Goal: Find specific page/section: Find specific page/section

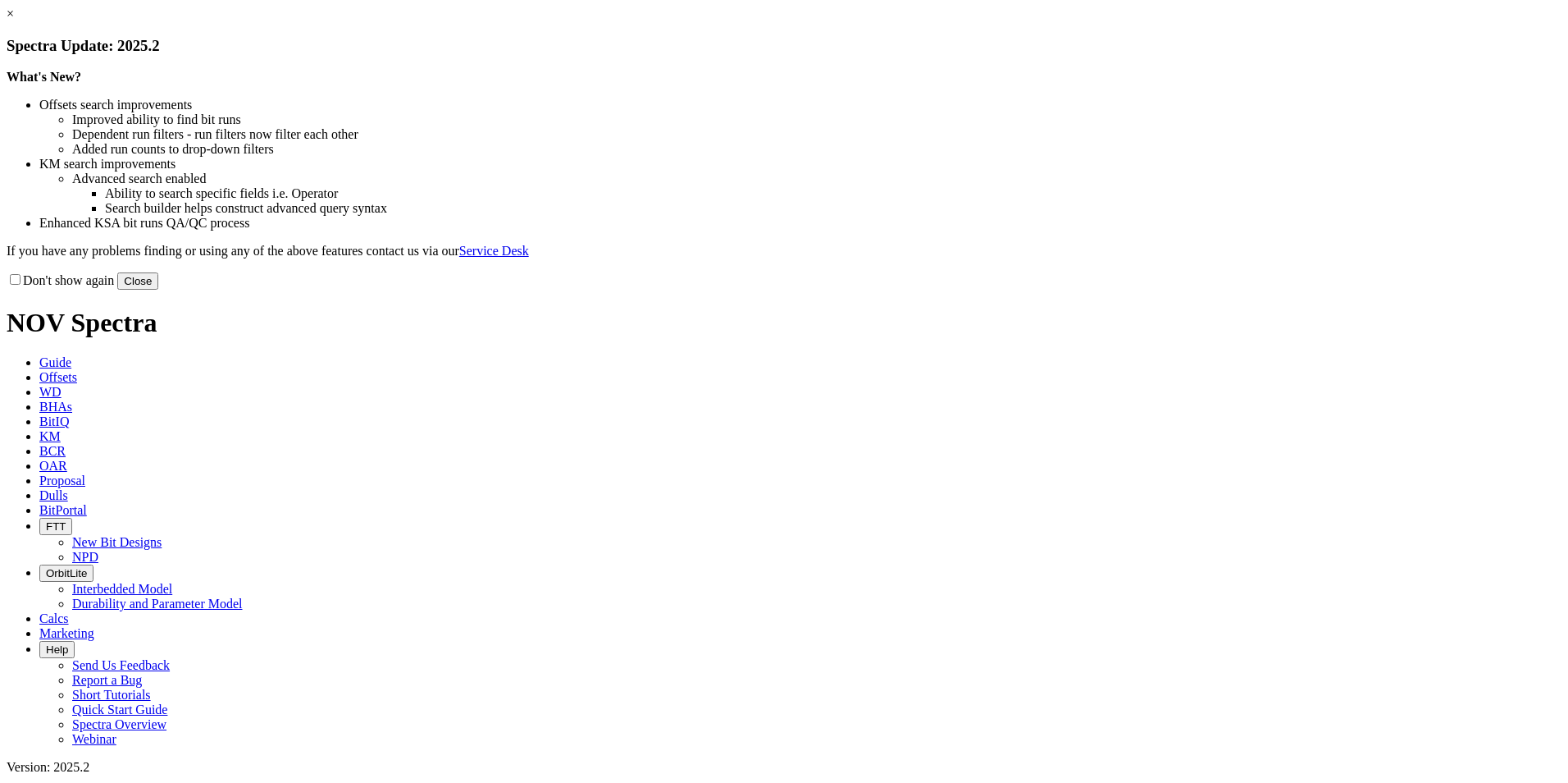
click at [159, 290] on button "Close" at bounding box center [138, 281] width 41 height 18
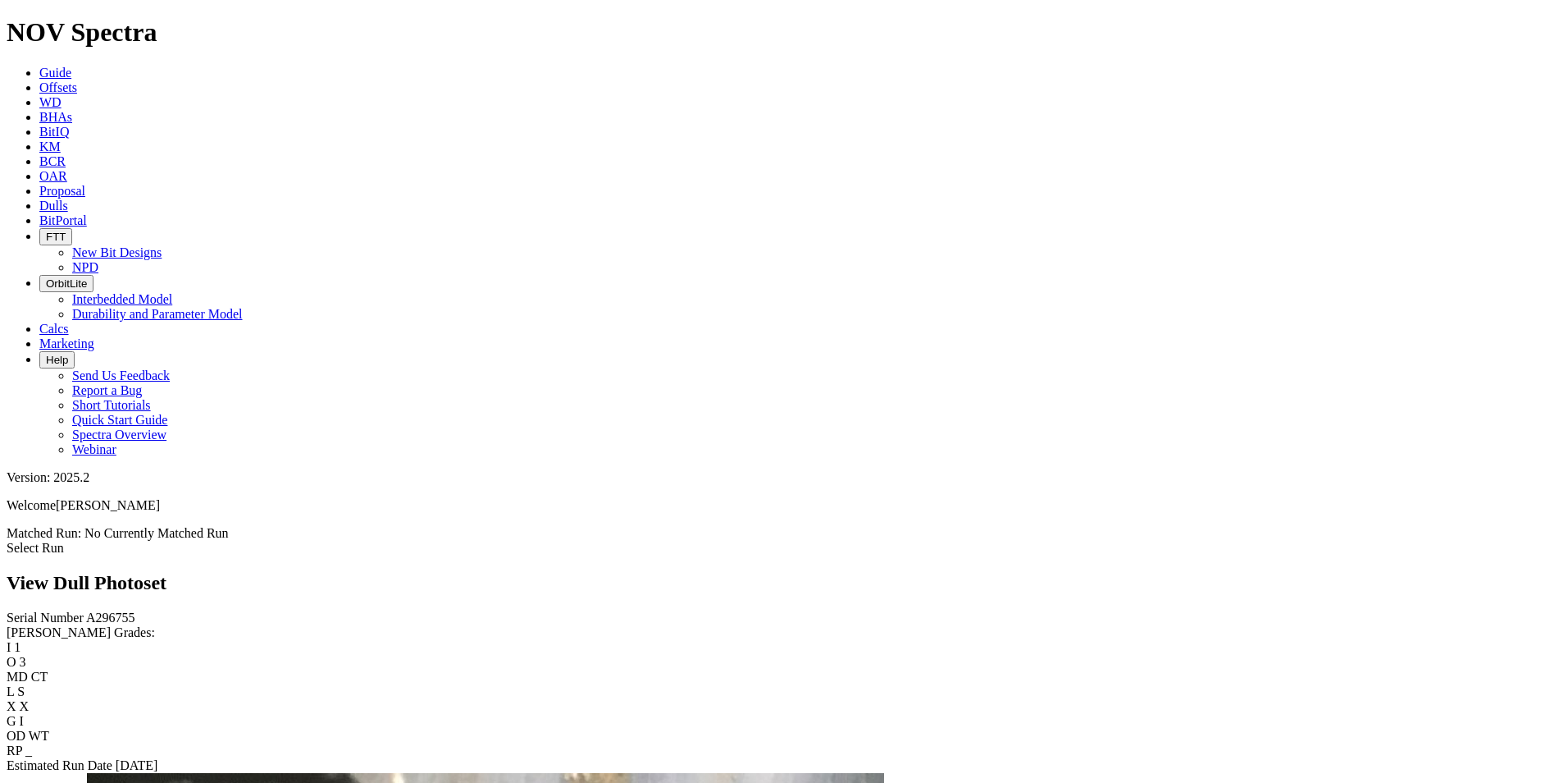
click at [71, 66] on span "Guide" at bounding box center [55, 73] width 32 height 14
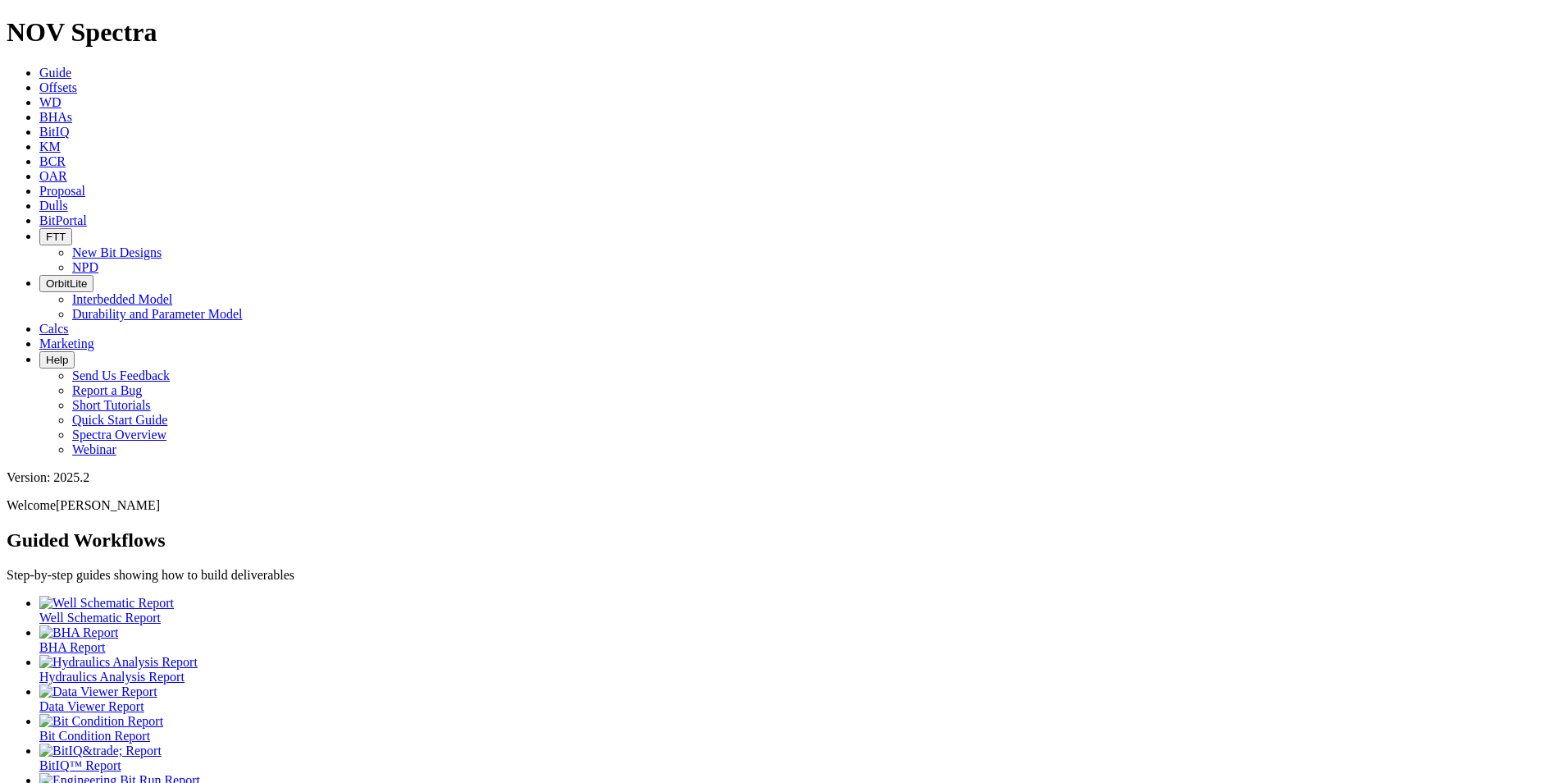
click at [68, 199] on span "Dulls" at bounding box center [53, 206] width 28 height 14
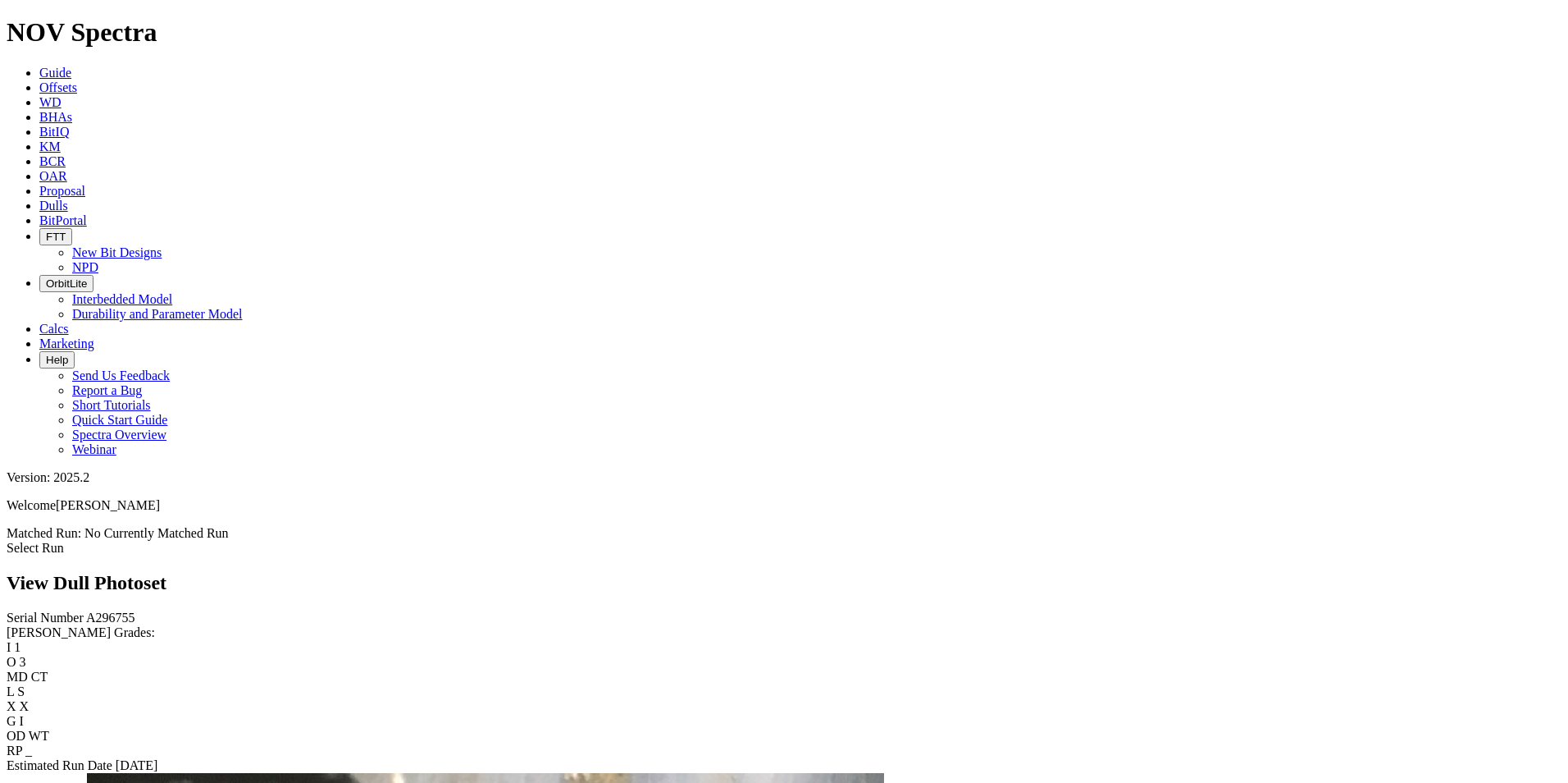
click at [87, 214] on span "BitPortal" at bounding box center [63, 220] width 48 height 14
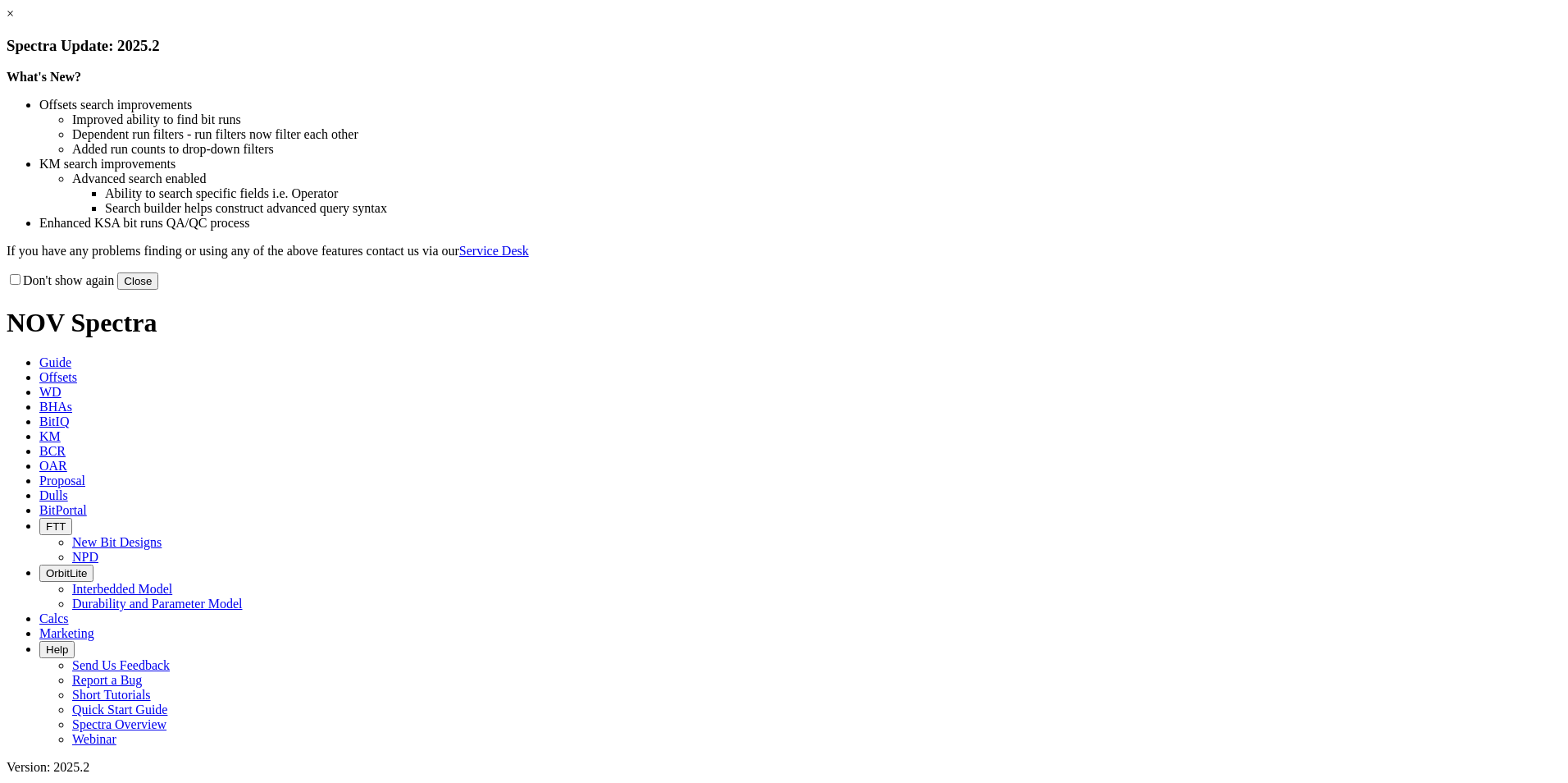
click at [159, 290] on button "Close" at bounding box center [138, 281] width 41 height 18
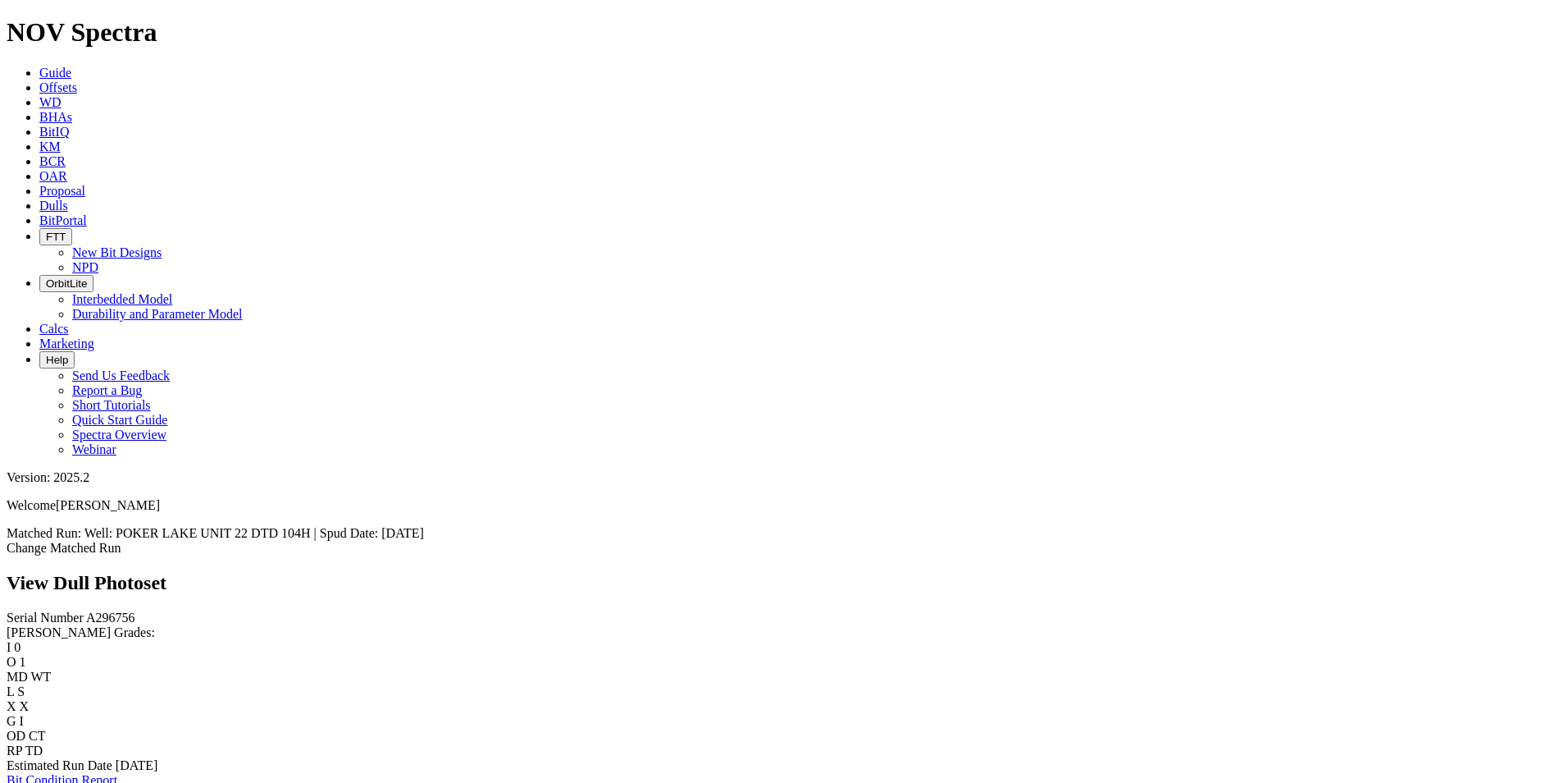
click at [118, 773] on link "Bit Condition Report" at bounding box center [62, 780] width 111 height 14
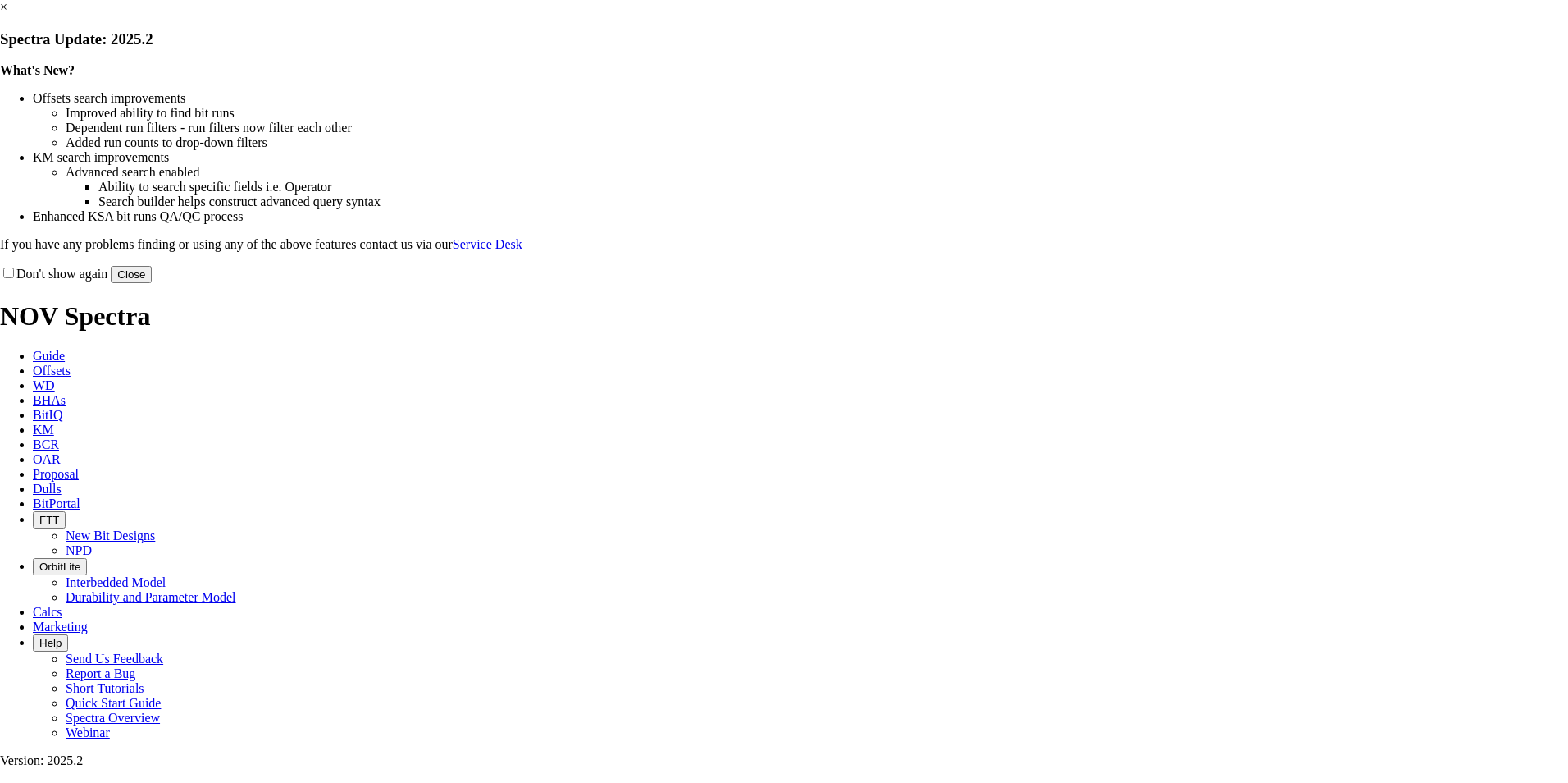
click at [152, 283] on button "Close" at bounding box center [131, 274] width 41 height 18
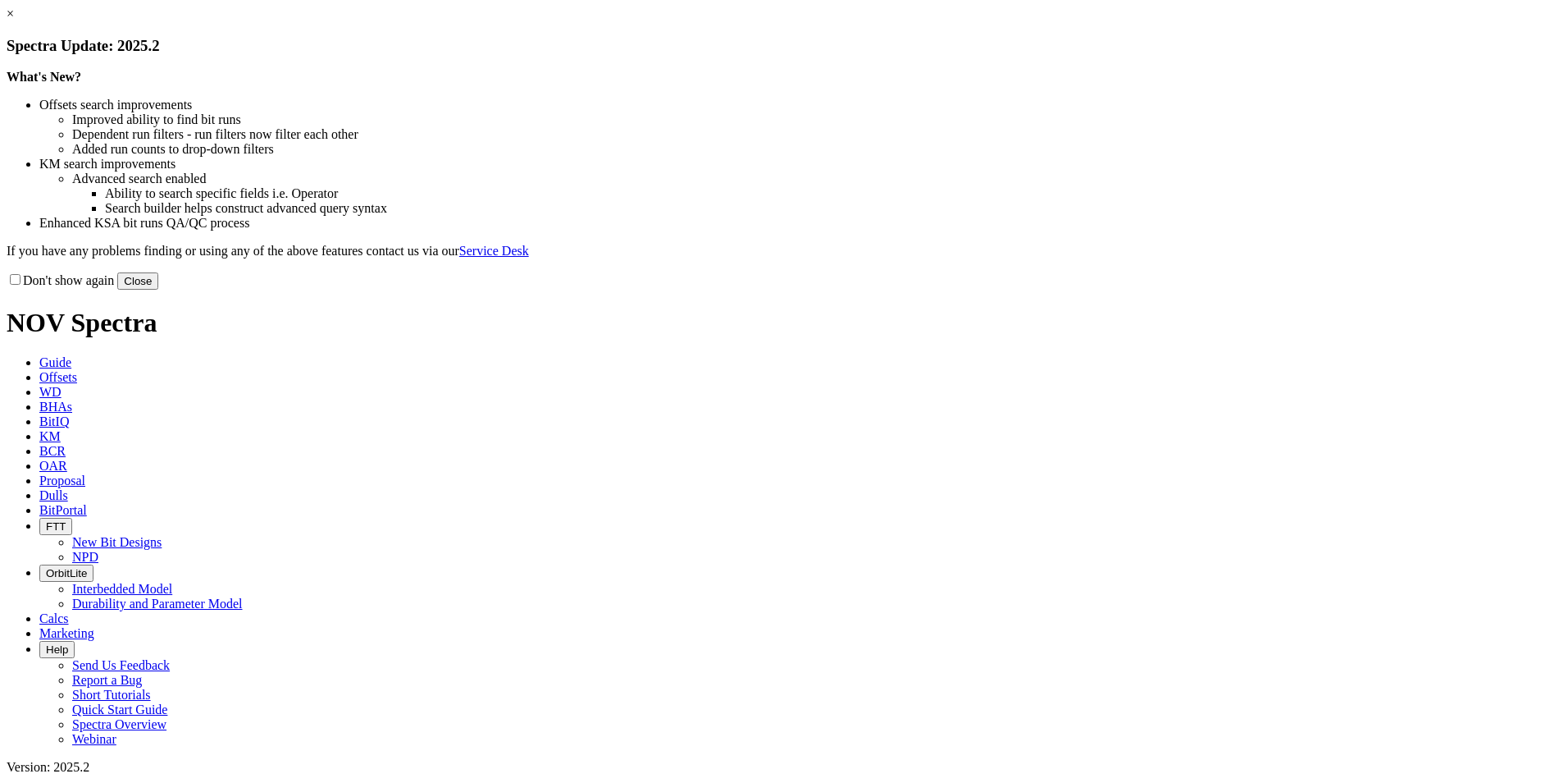
click at [159, 290] on button "Close" at bounding box center [138, 281] width 41 height 18
